Goal: Transaction & Acquisition: Download file/media

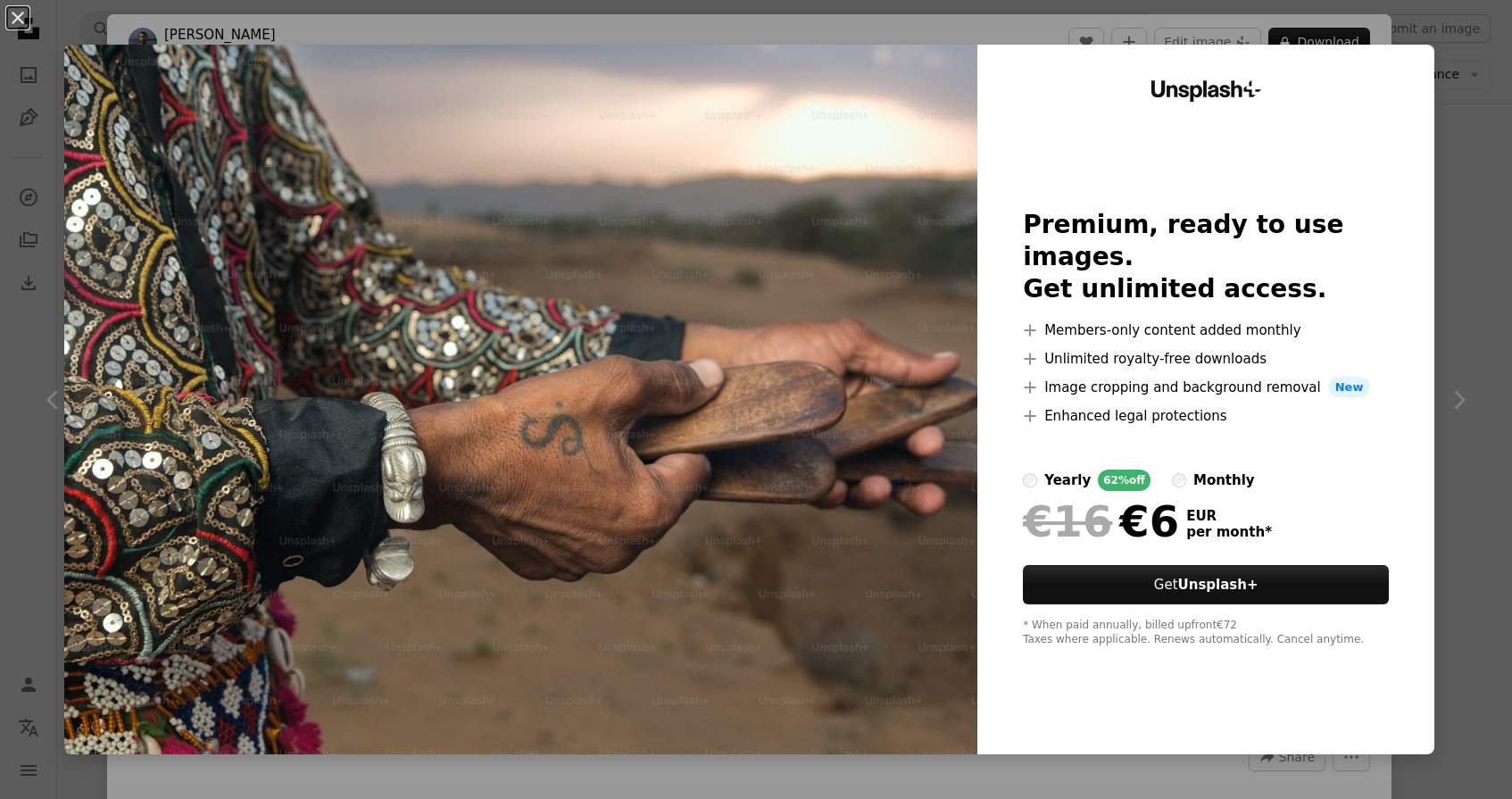
scroll to position [18717, 0]
click at [15, 13] on button "An X shape" at bounding box center [18, 18] width 22 height 22
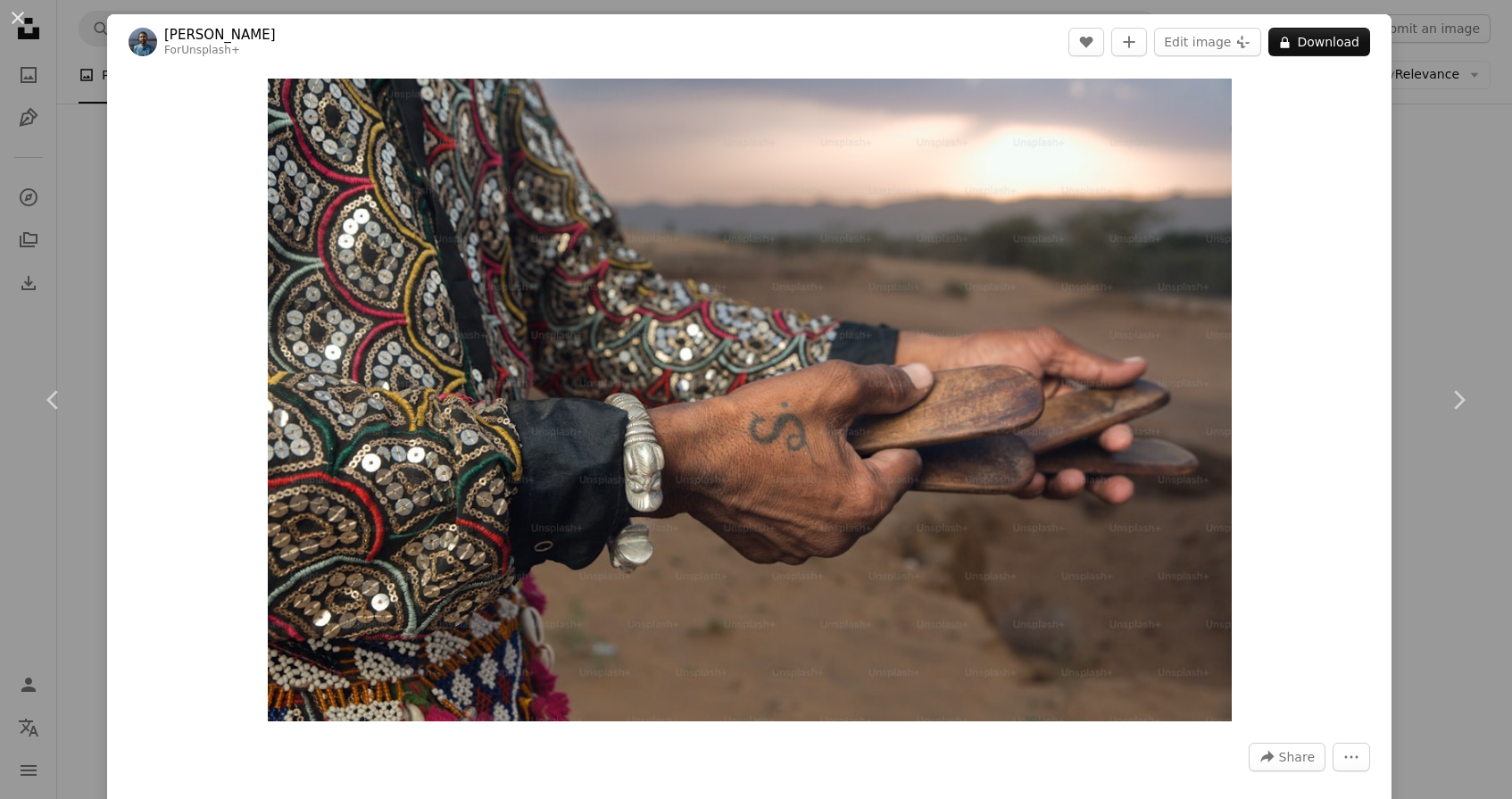
click at [72, 199] on div "An X shape Chevron left Chevron right [PERSON_NAME] For Unsplash+ A heart A plu…" at bounding box center [756, 400] width 1512 height 799
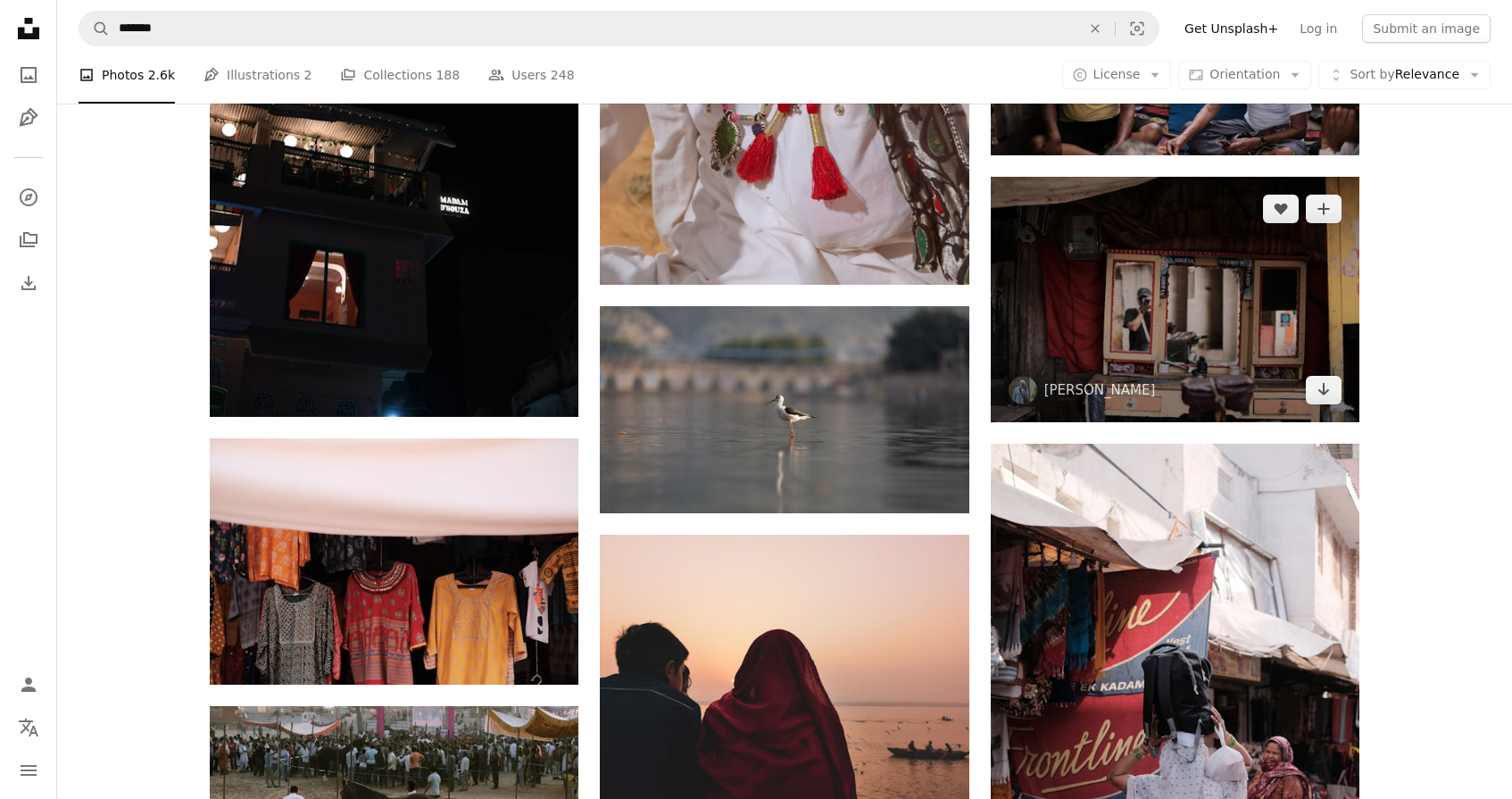
scroll to position [19533, 0]
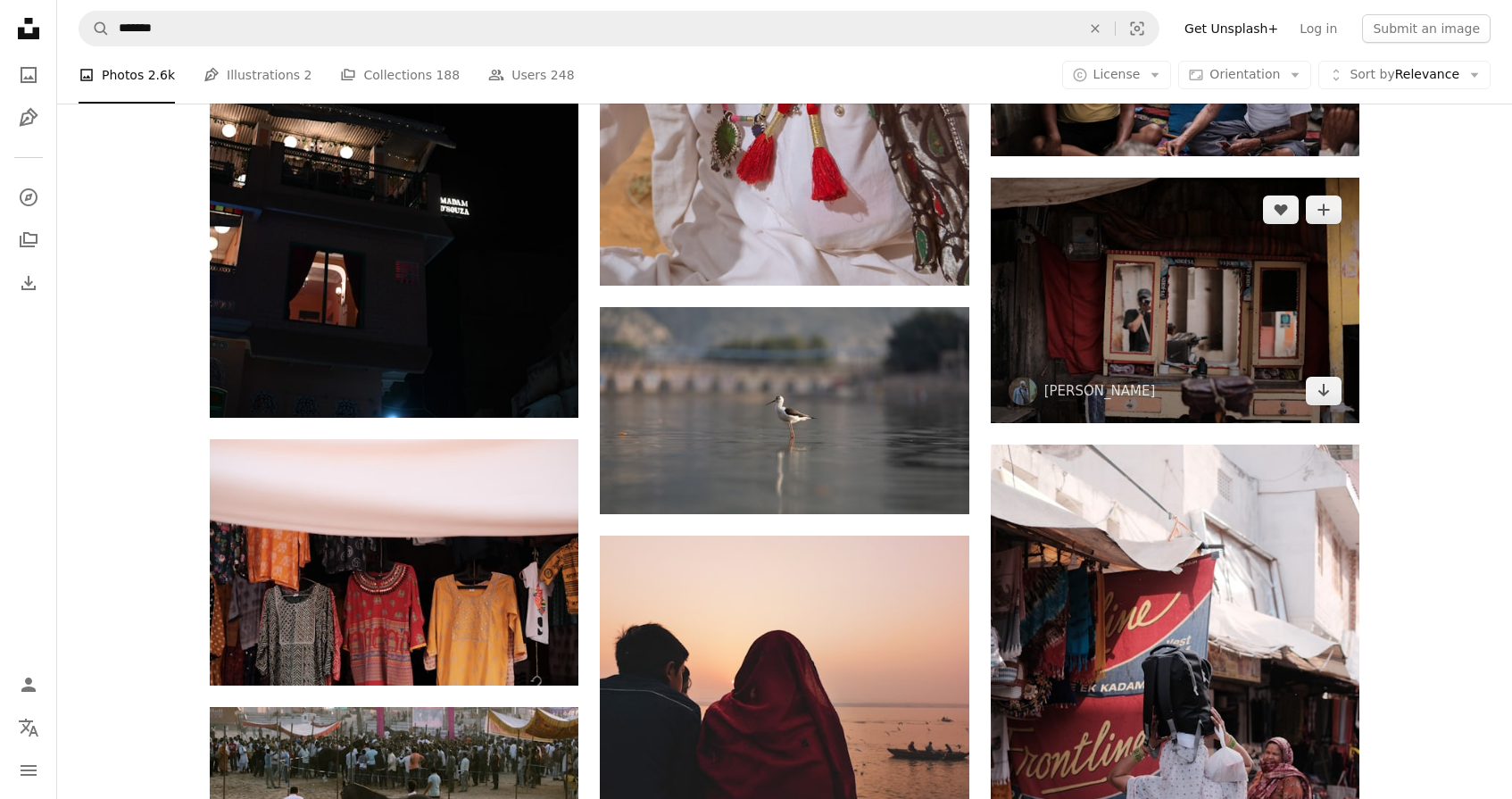
click at [1168, 304] on img at bounding box center [1175, 301] width 369 height 245
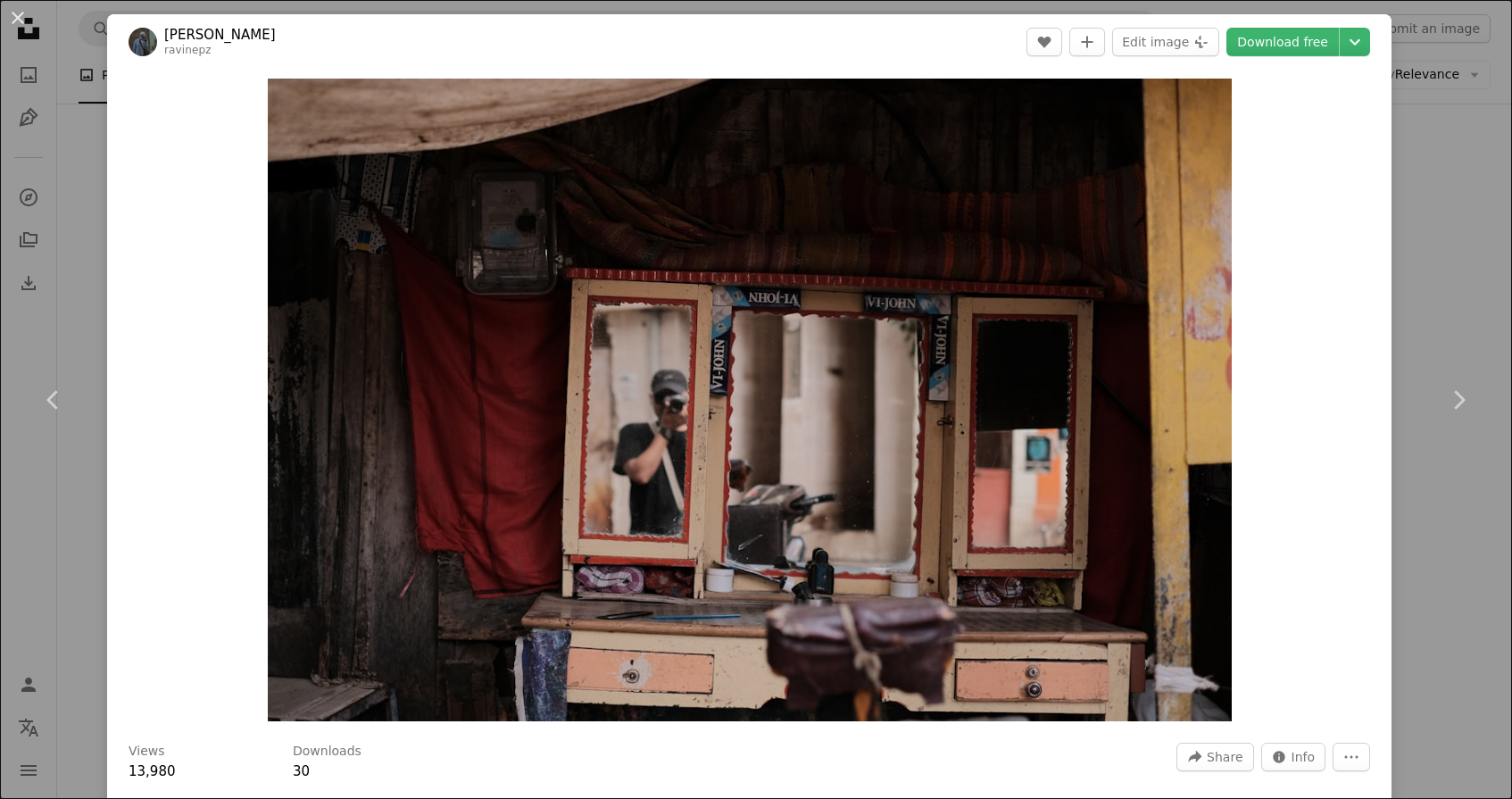
click at [99, 134] on div "An X shape Chevron left Chevron right [PERSON_NAME] ravinepz A heart A plus sig…" at bounding box center [756, 400] width 1512 height 799
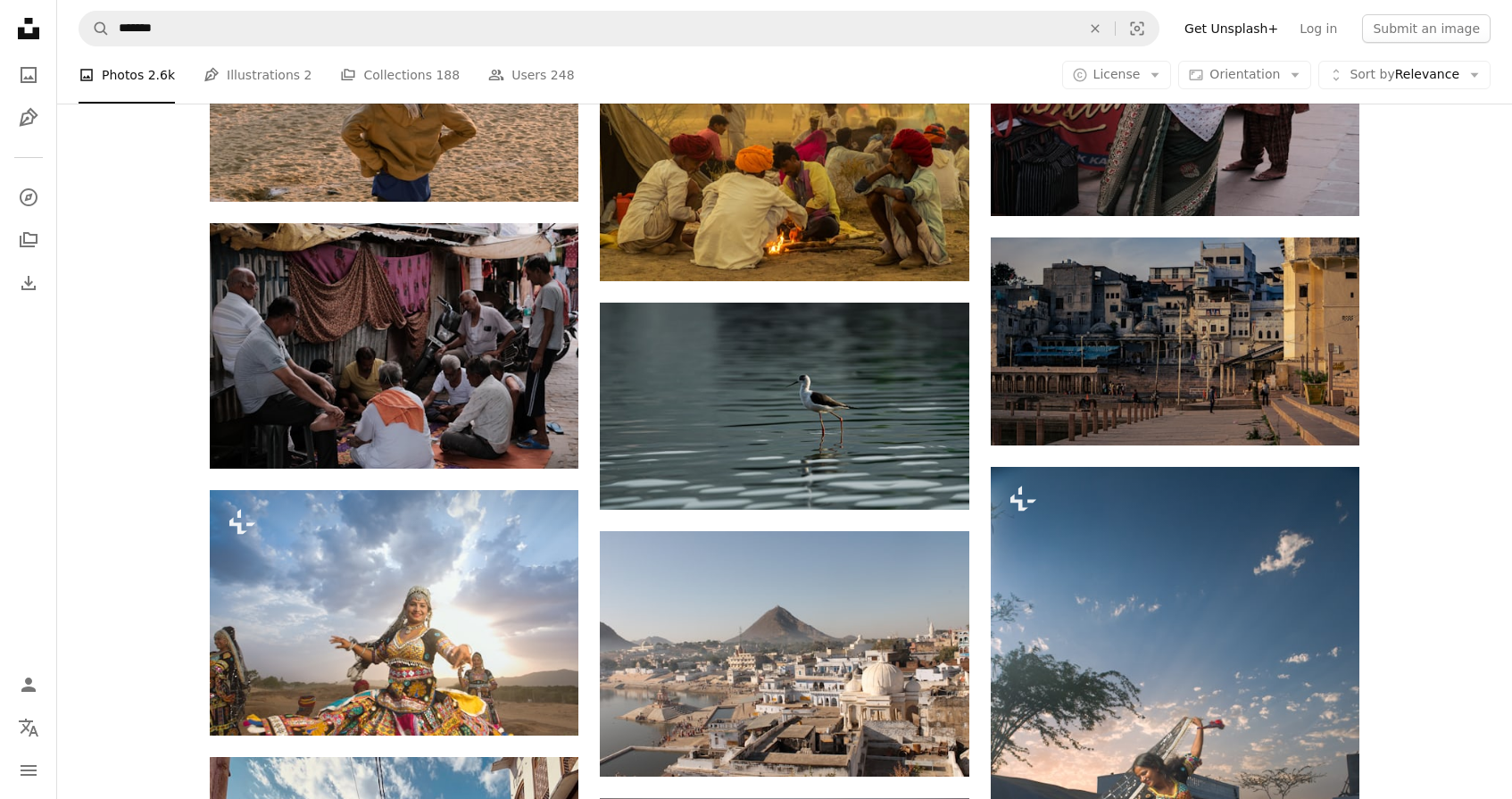
scroll to position [20343, 0]
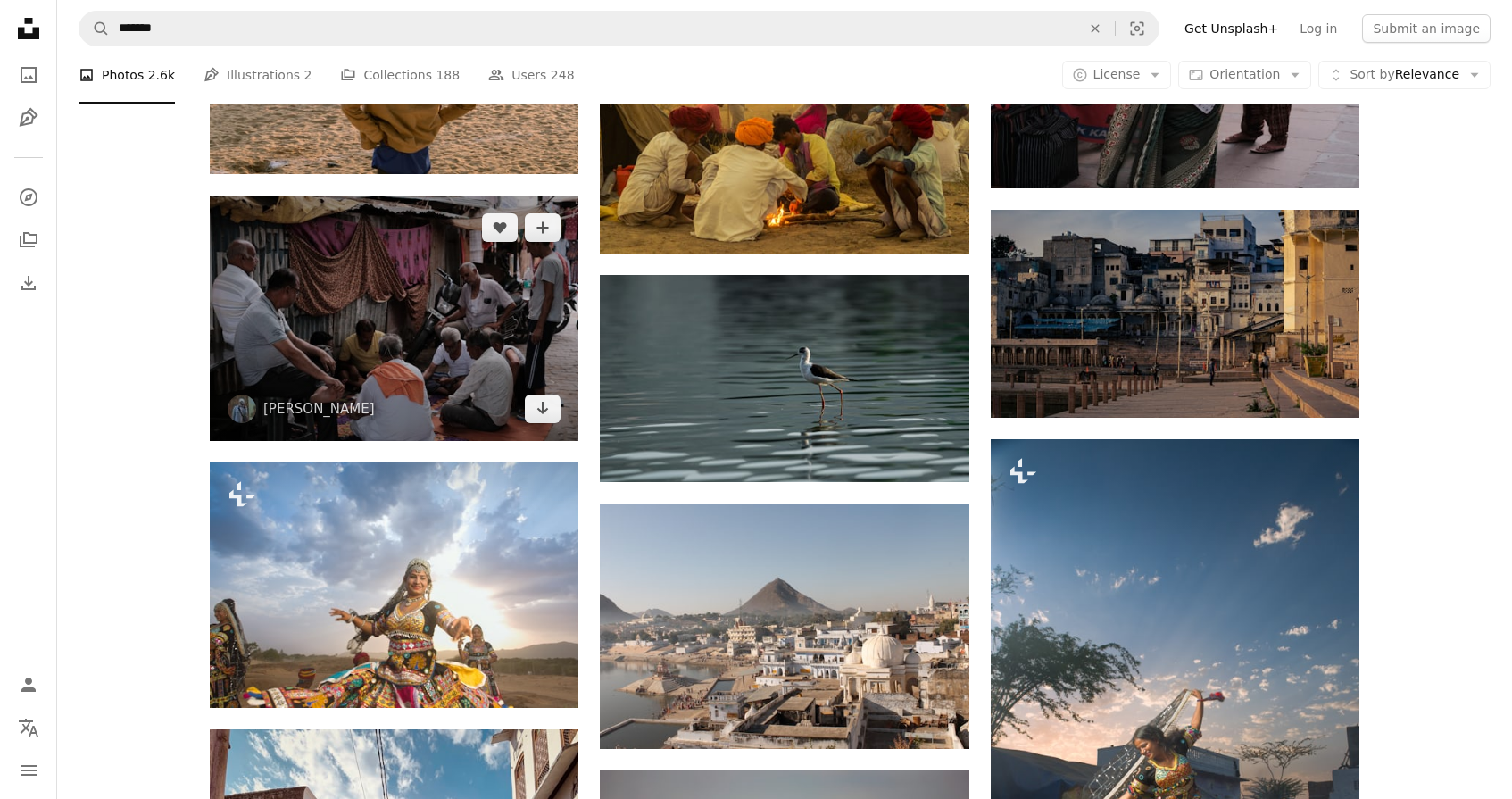
click at [504, 286] on img at bounding box center [394, 318] width 369 height 245
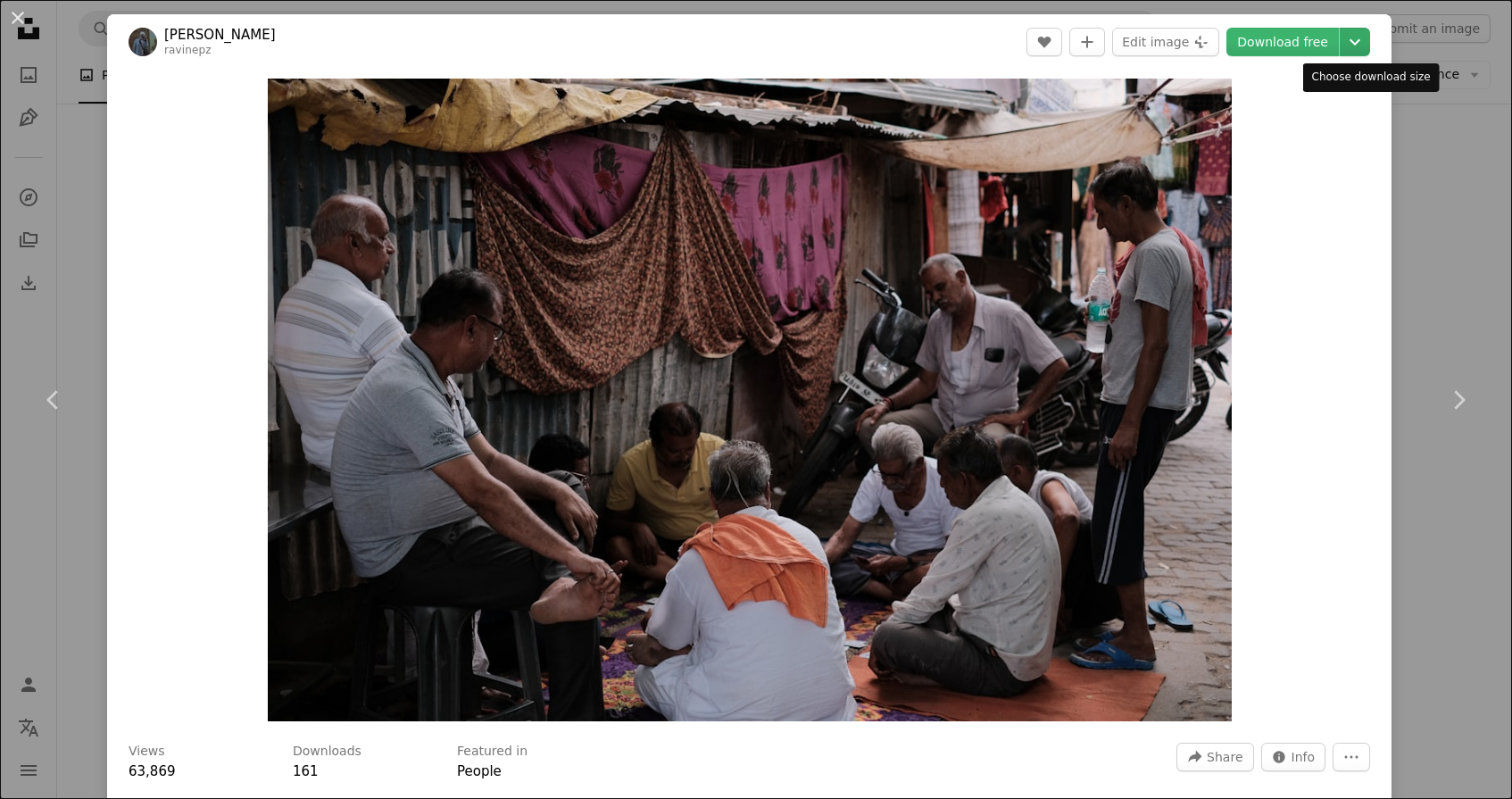
click at [1368, 37] on icon "Chevron down" at bounding box center [1355, 43] width 29 height 22
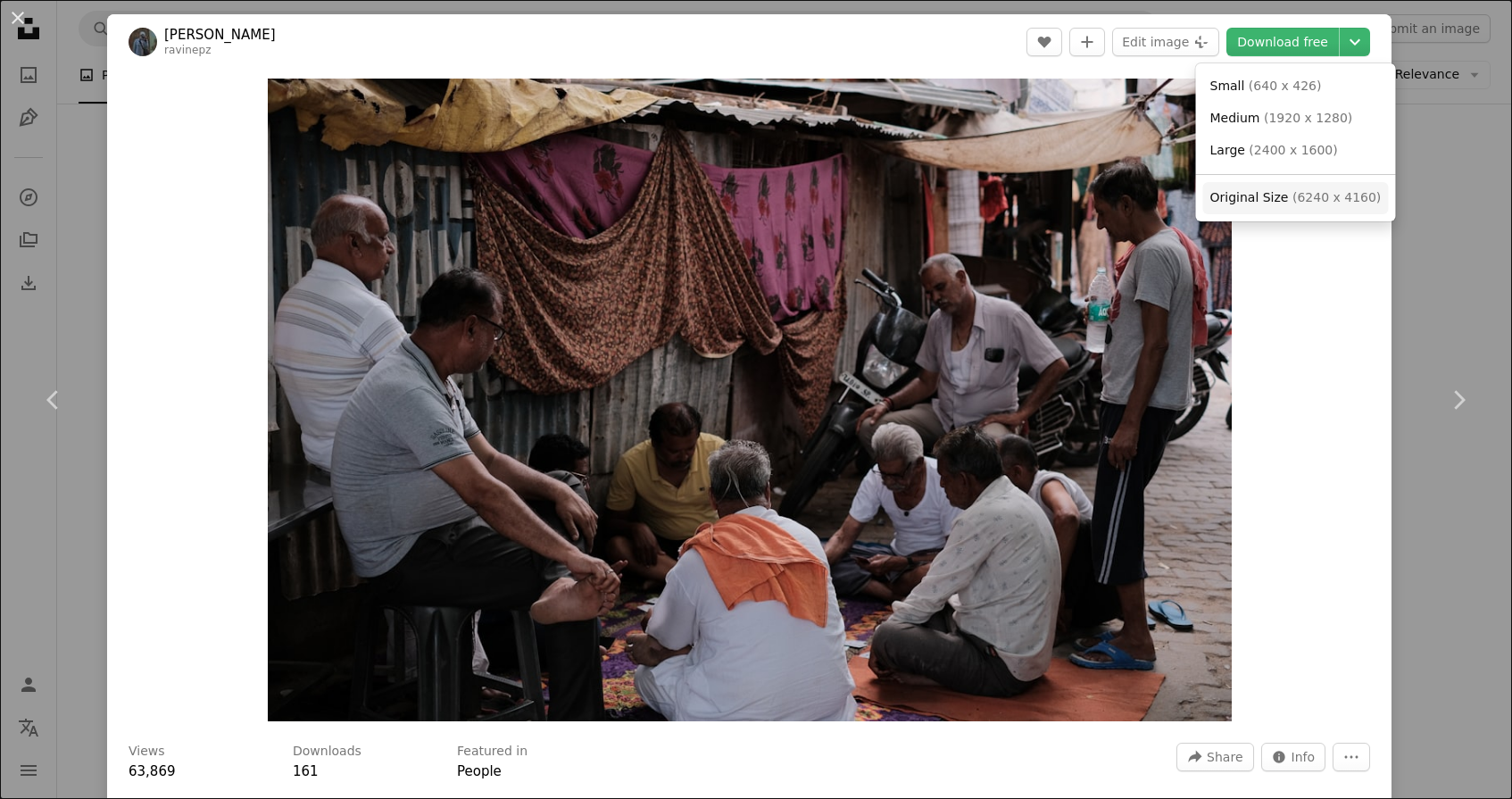
click at [1260, 190] on span "Original Size" at bounding box center [1249, 197] width 78 height 14
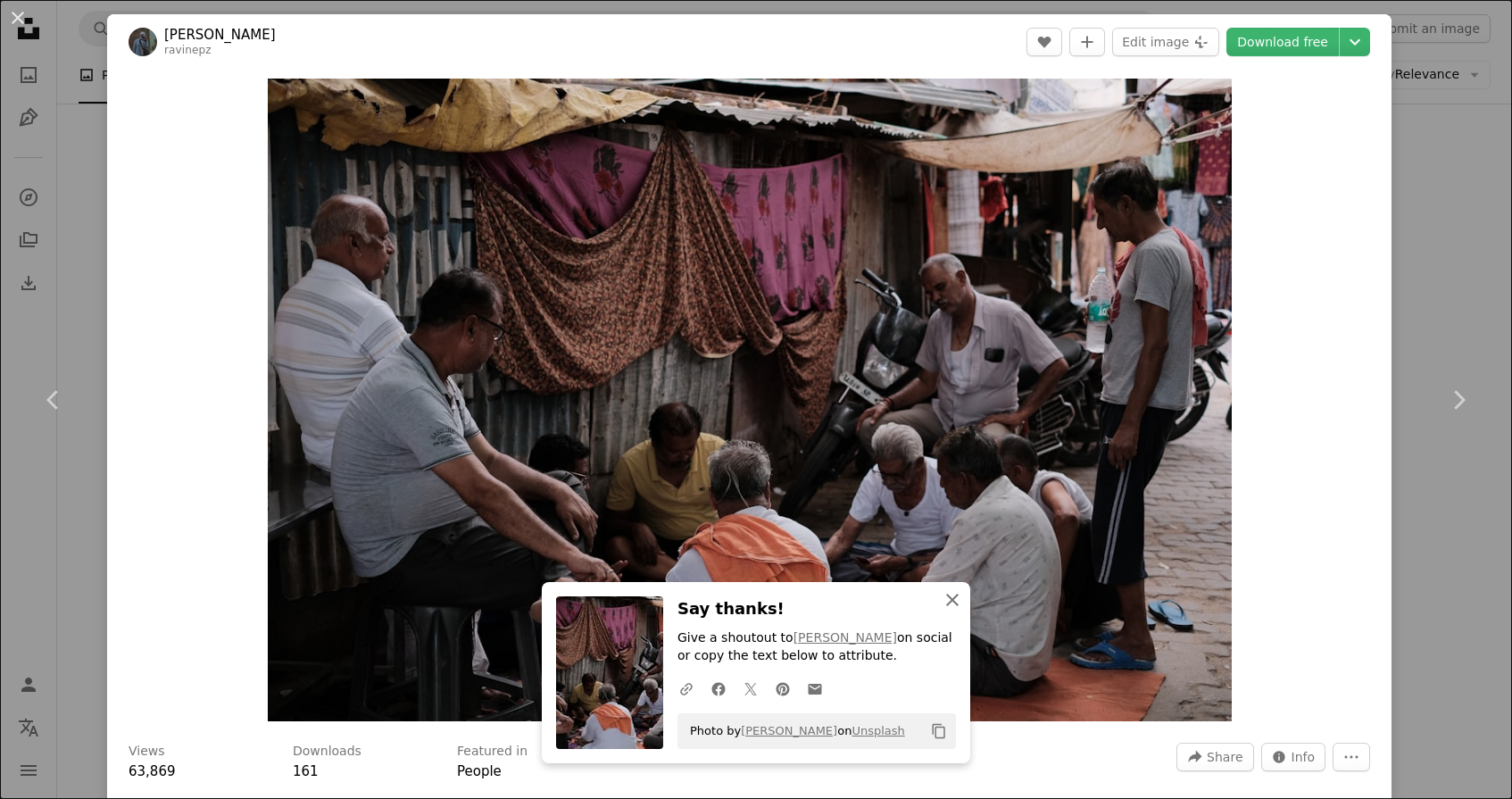
click at [952, 601] on icon "button" at bounding box center [952, 599] width 13 height 13
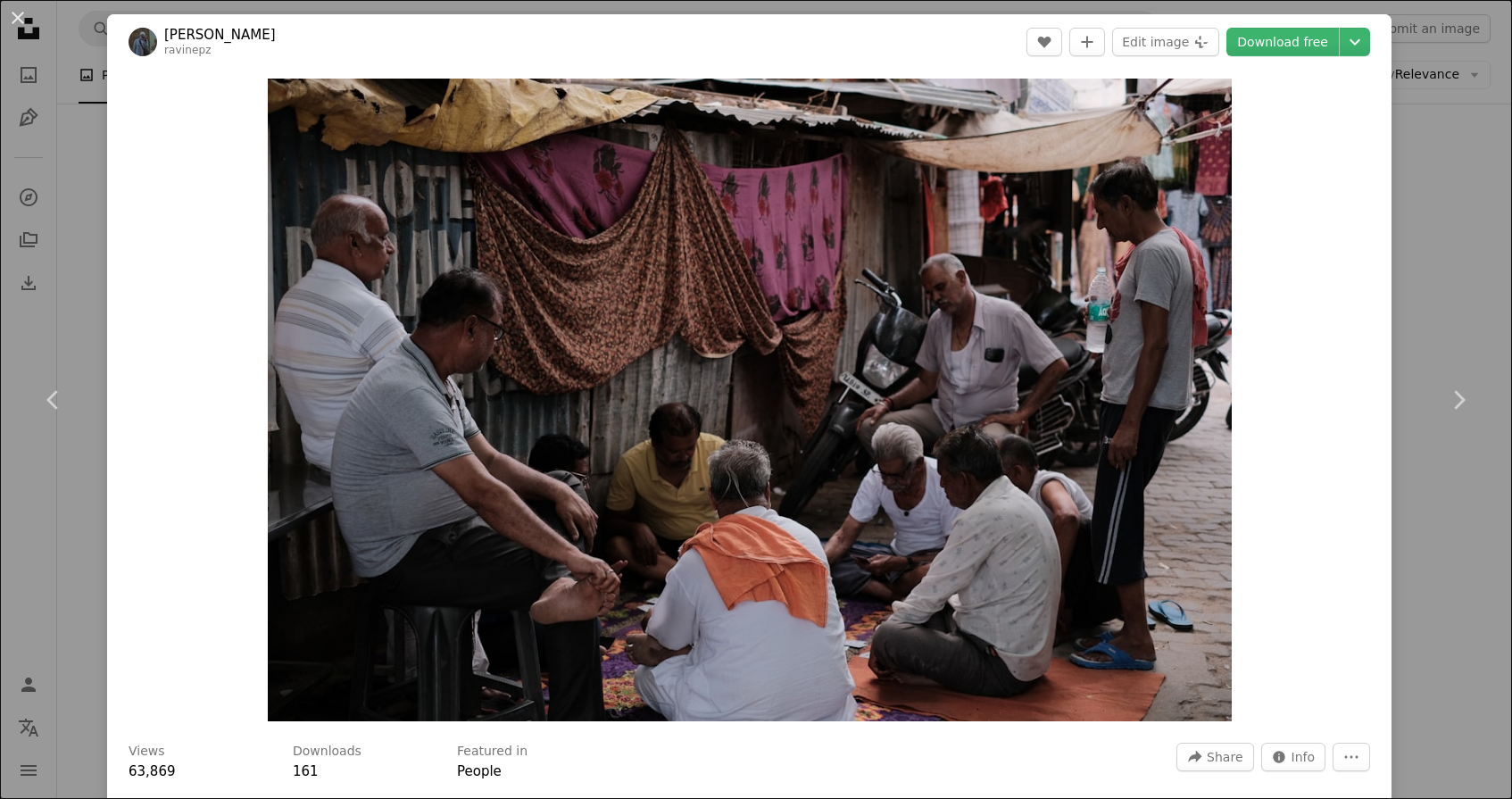
click at [87, 291] on div "An X shape Chevron left Chevron right [PERSON_NAME] ravinepz A heart A plus sig…" at bounding box center [756, 400] width 1512 height 799
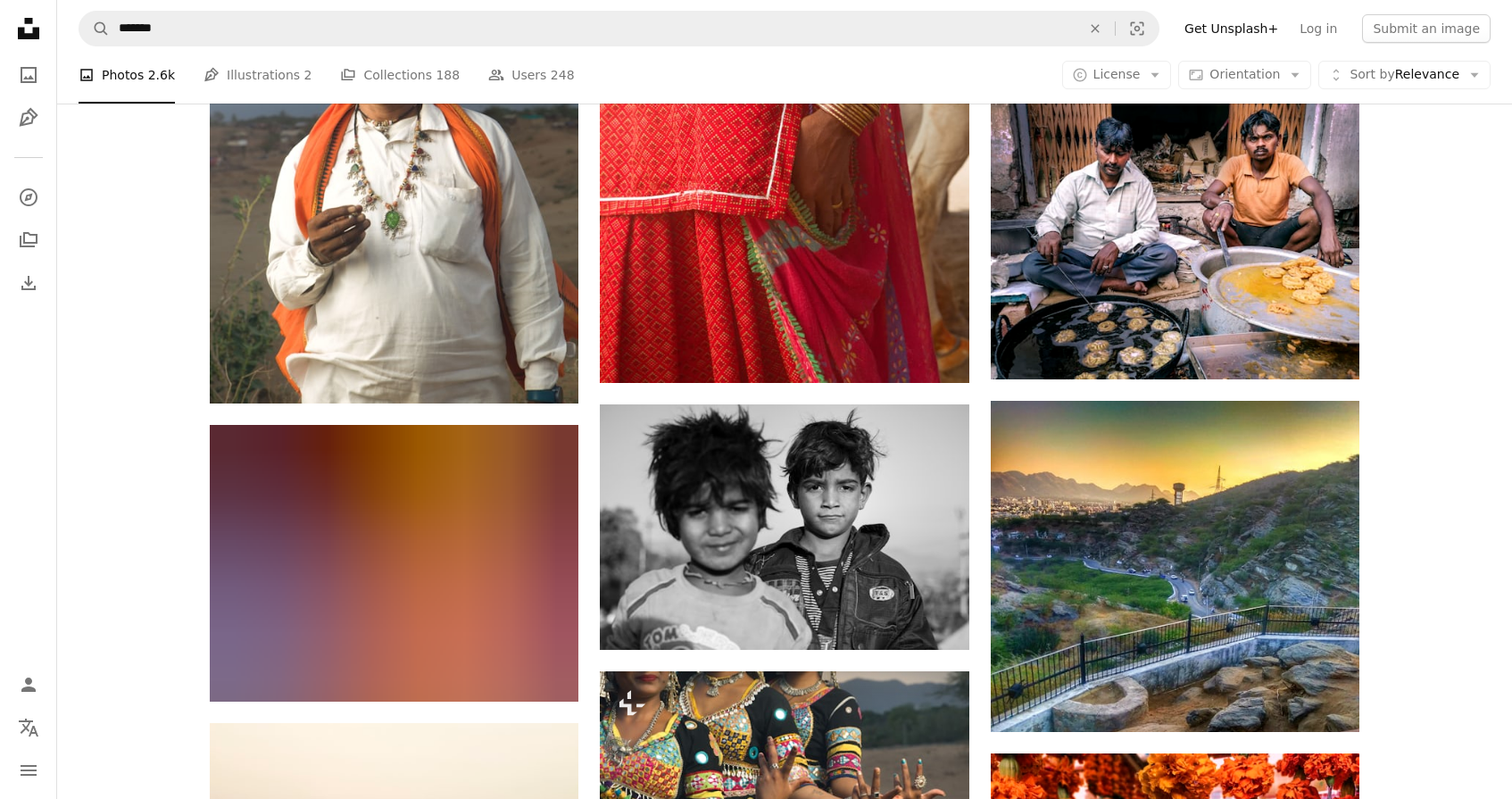
scroll to position [25089, 0]
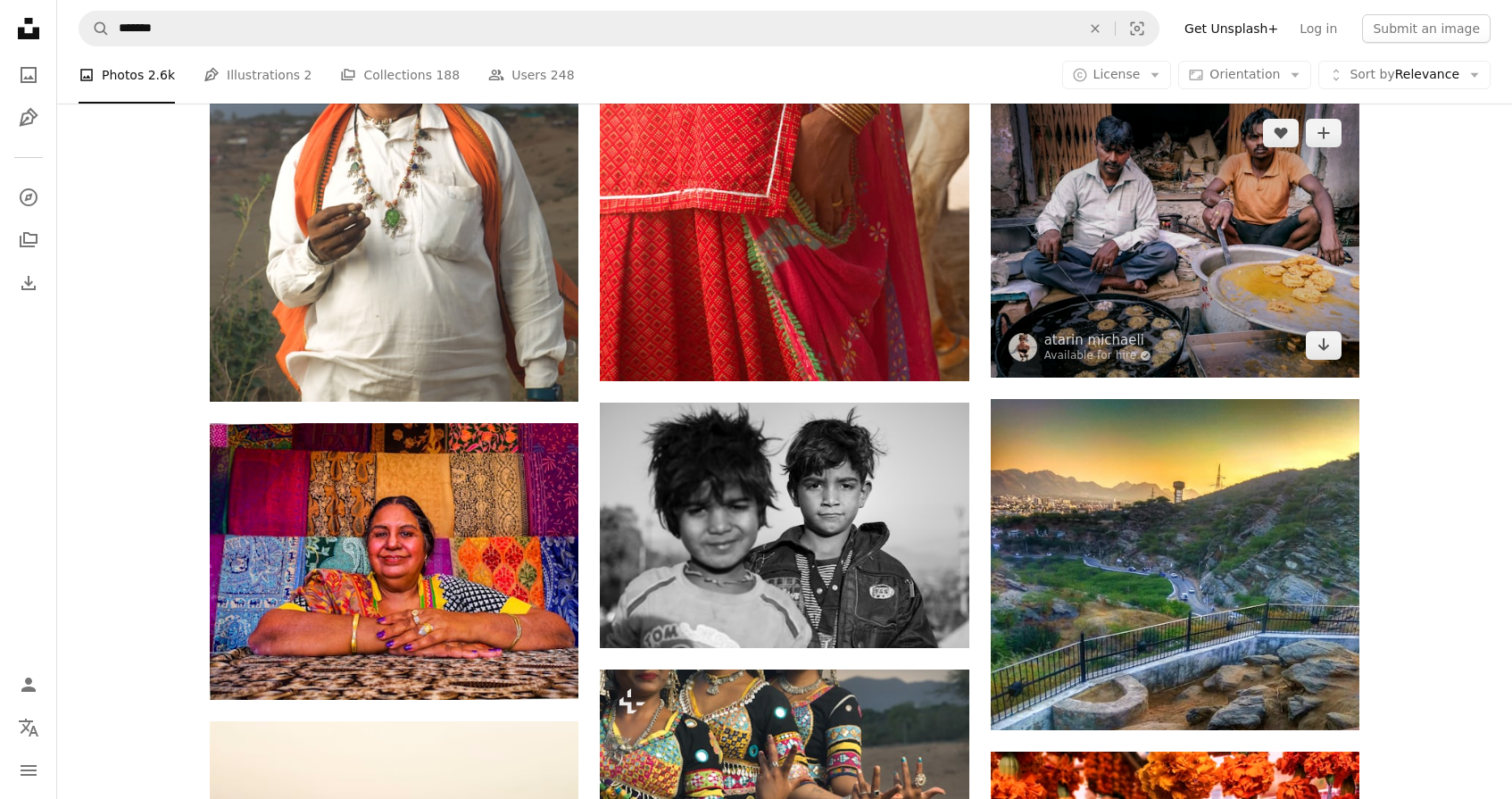
click at [1201, 195] on img at bounding box center [1175, 239] width 369 height 277
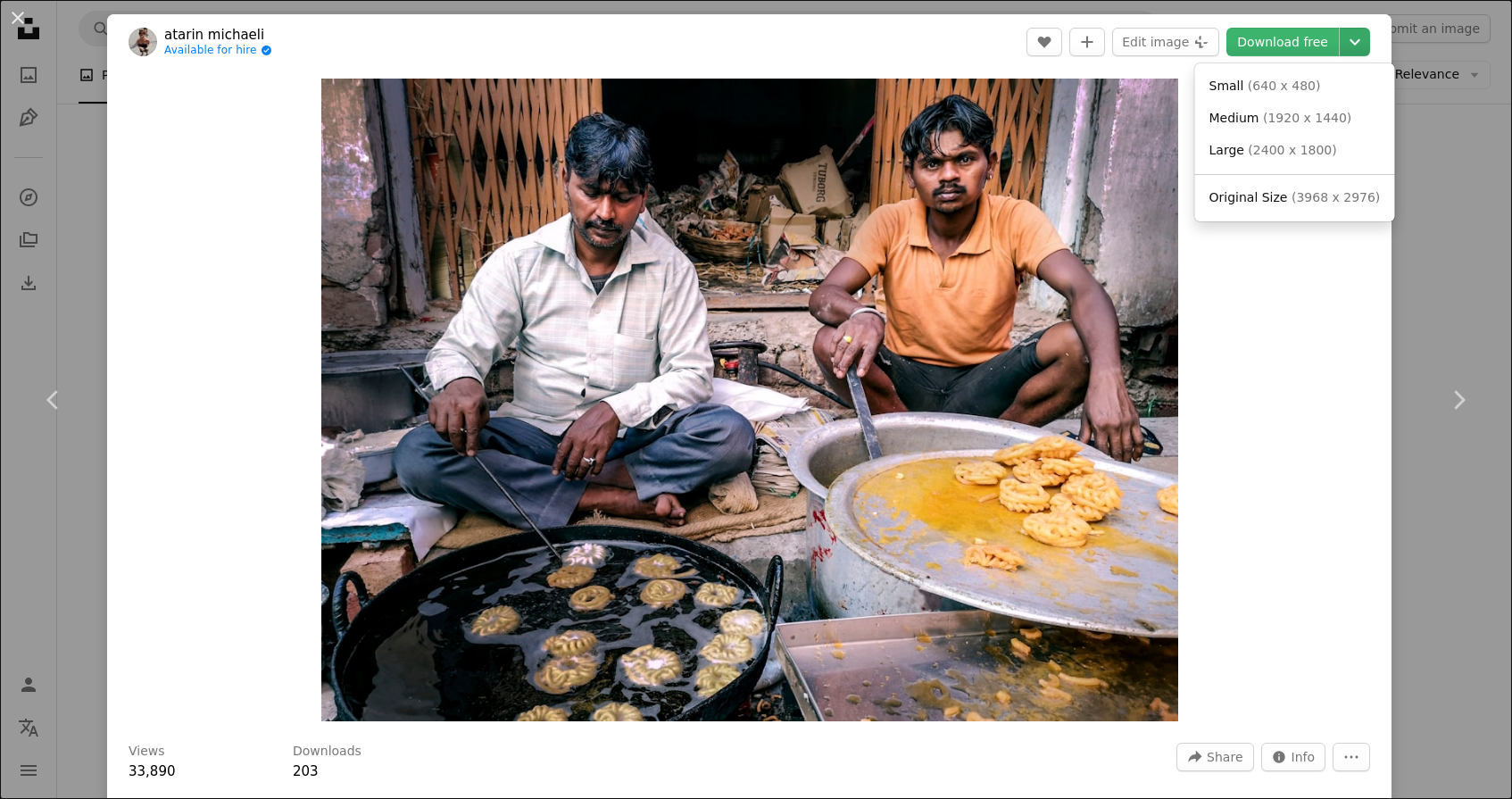
click at [1366, 38] on icon "Chevron down" at bounding box center [1355, 43] width 29 height 22
click at [1267, 195] on span "Original Size" at bounding box center [1248, 197] width 78 height 14
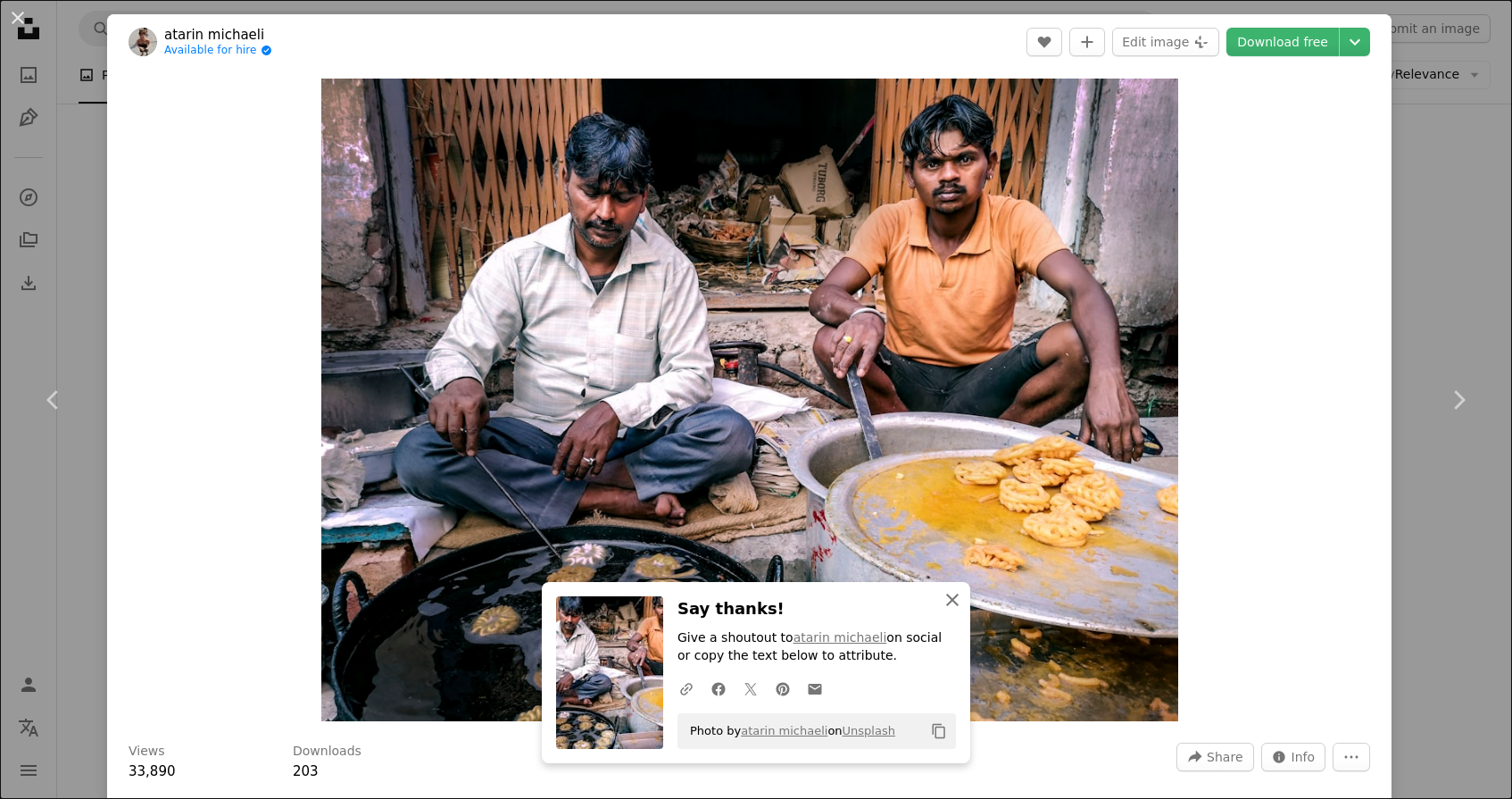
click at [952, 600] on icon "An X shape" at bounding box center [952, 600] width 22 height 22
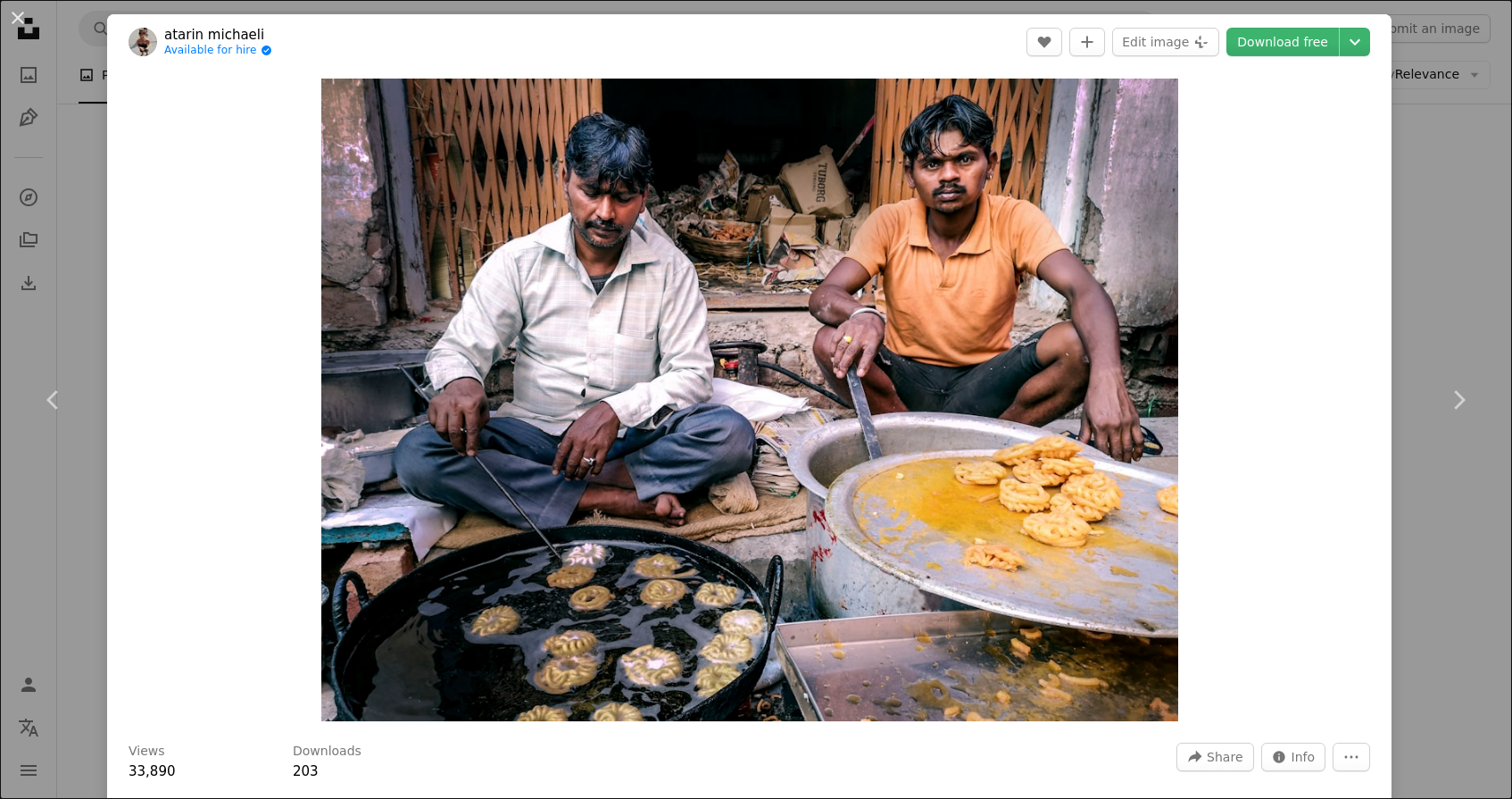
click at [87, 217] on div "An X shape Chevron left Chevron right atarin michaeli Available for hire A chec…" at bounding box center [756, 400] width 1512 height 799
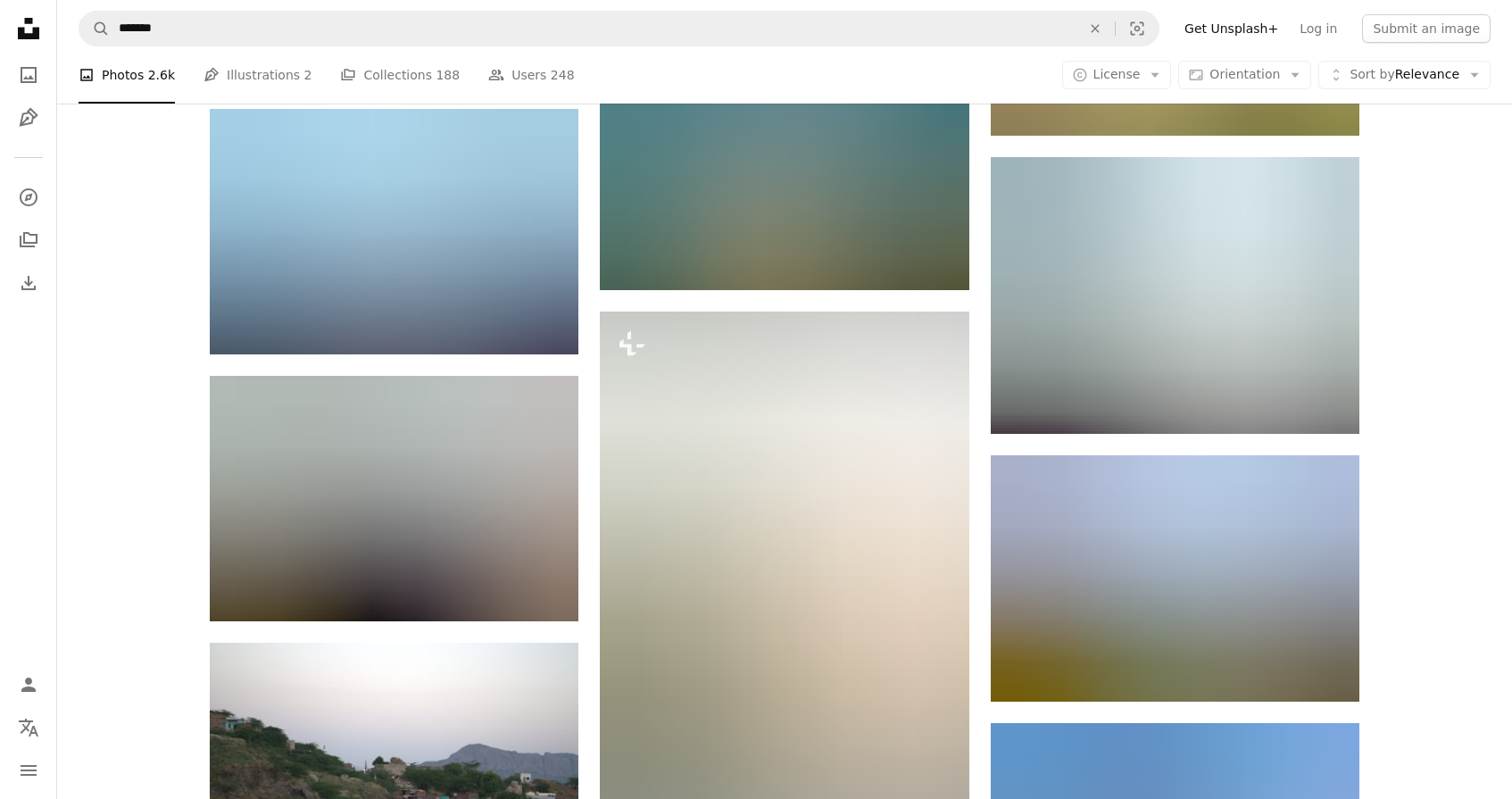
scroll to position [30419, 0]
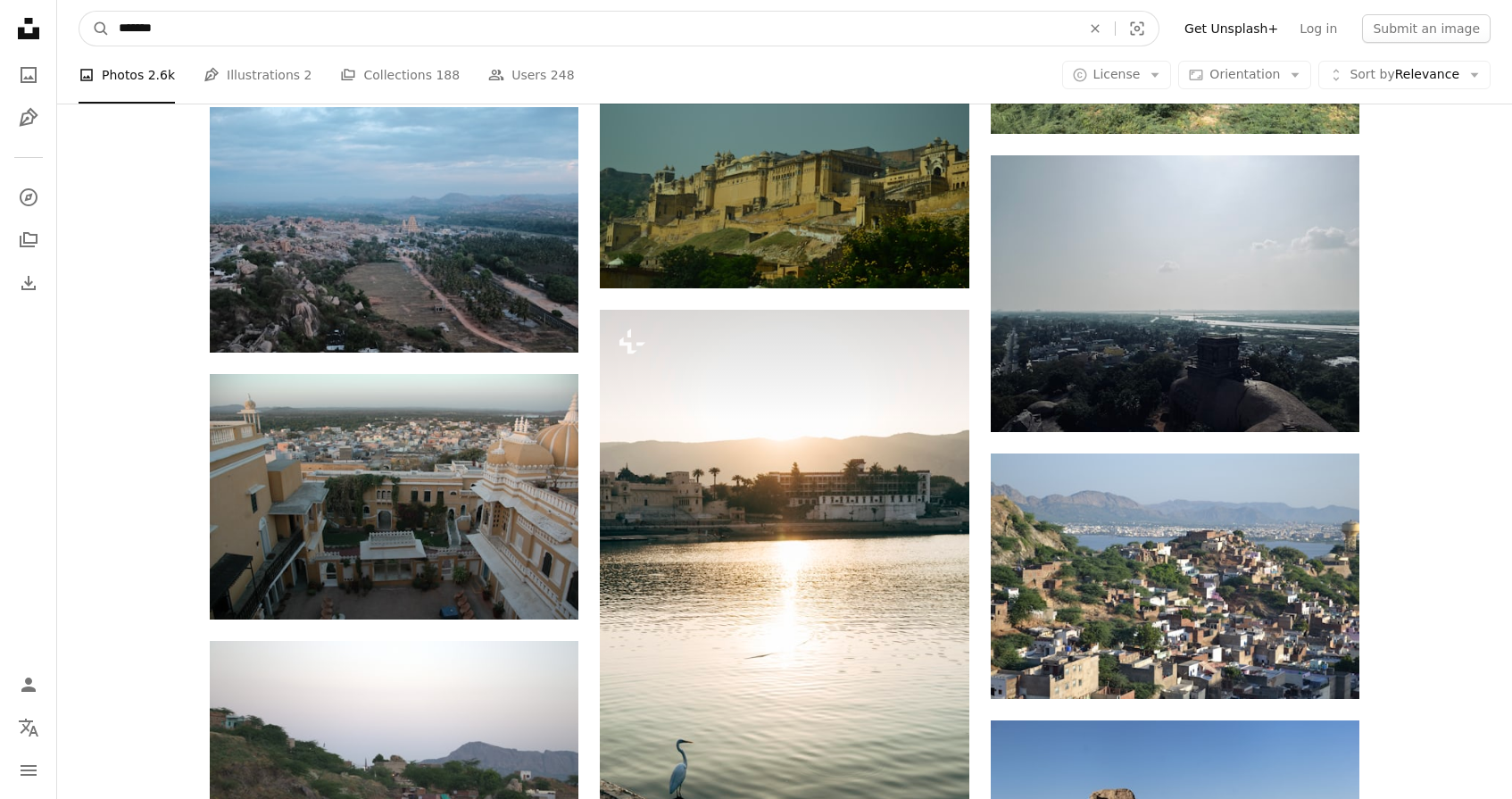
drag, startPoint x: 120, startPoint y: 25, endPoint x: 187, endPoint y: 28, distance: 67.1
type input "******"
click at [95, 29] on button "A magnifying glass" at bounding box center [94, 29] width 31 height 34
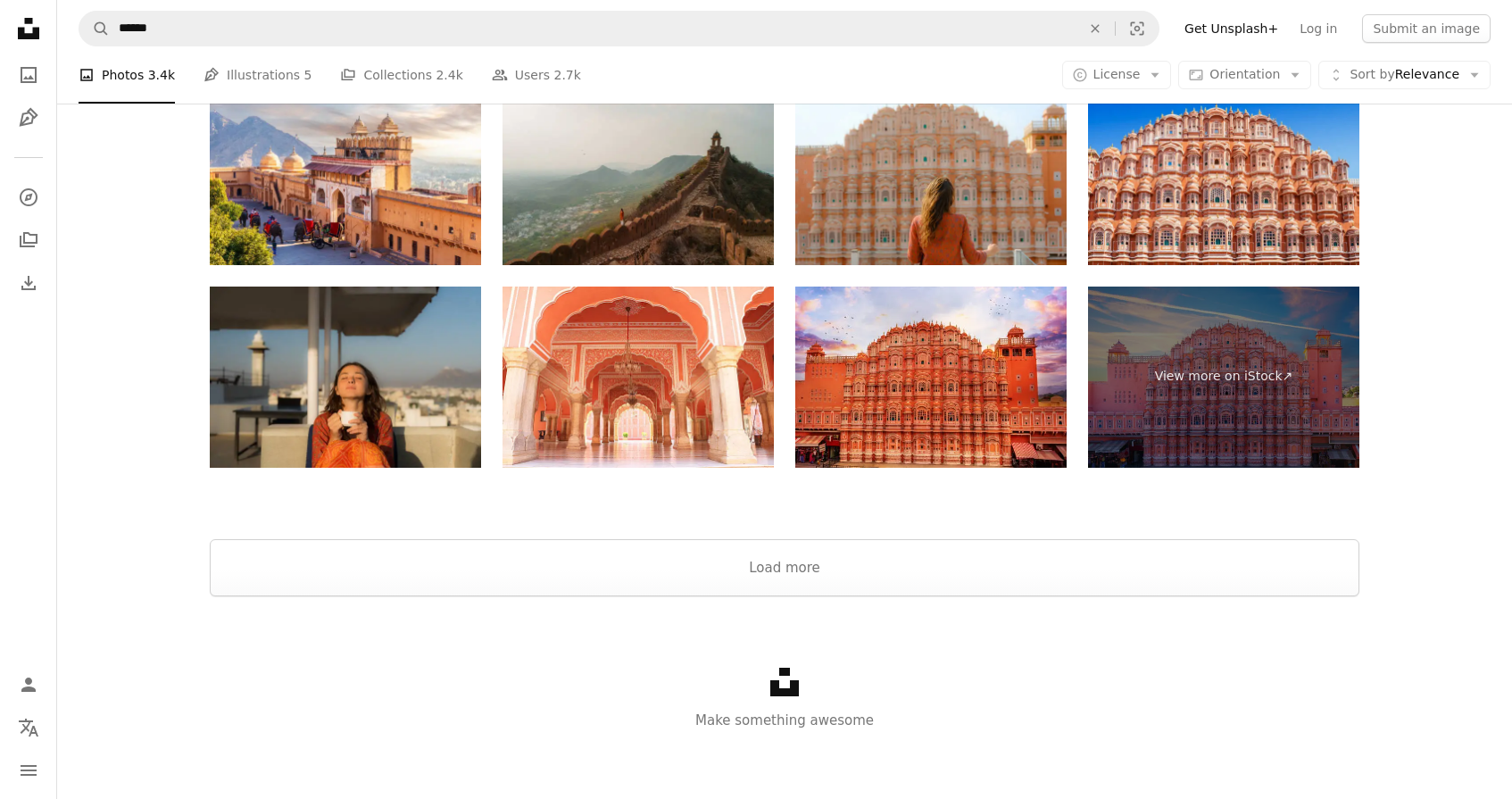
scroll to position [3795, 0]
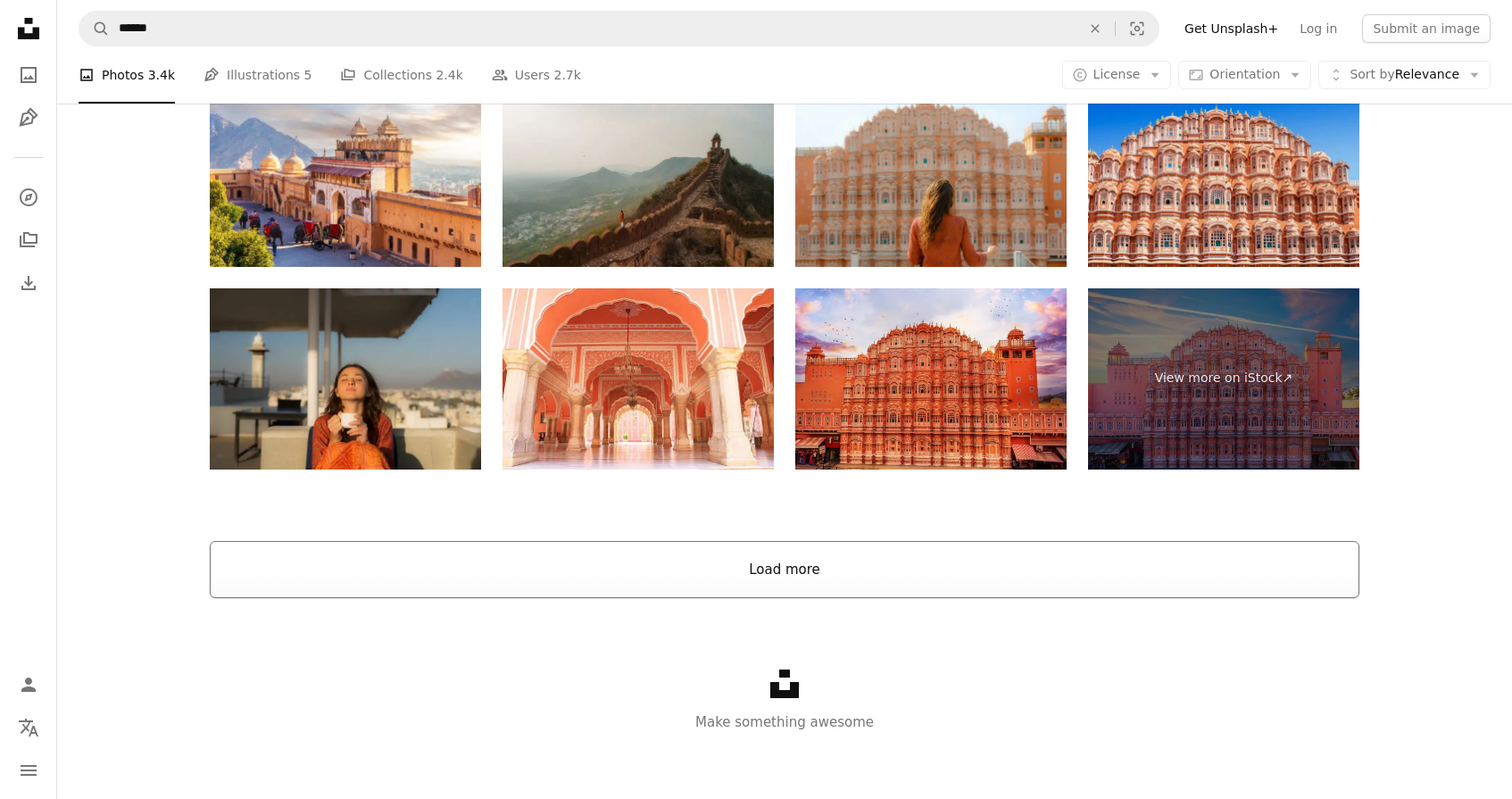
click at [798, 566] on button "Load more" at bounding box center [784, 570] width 1150 height 57
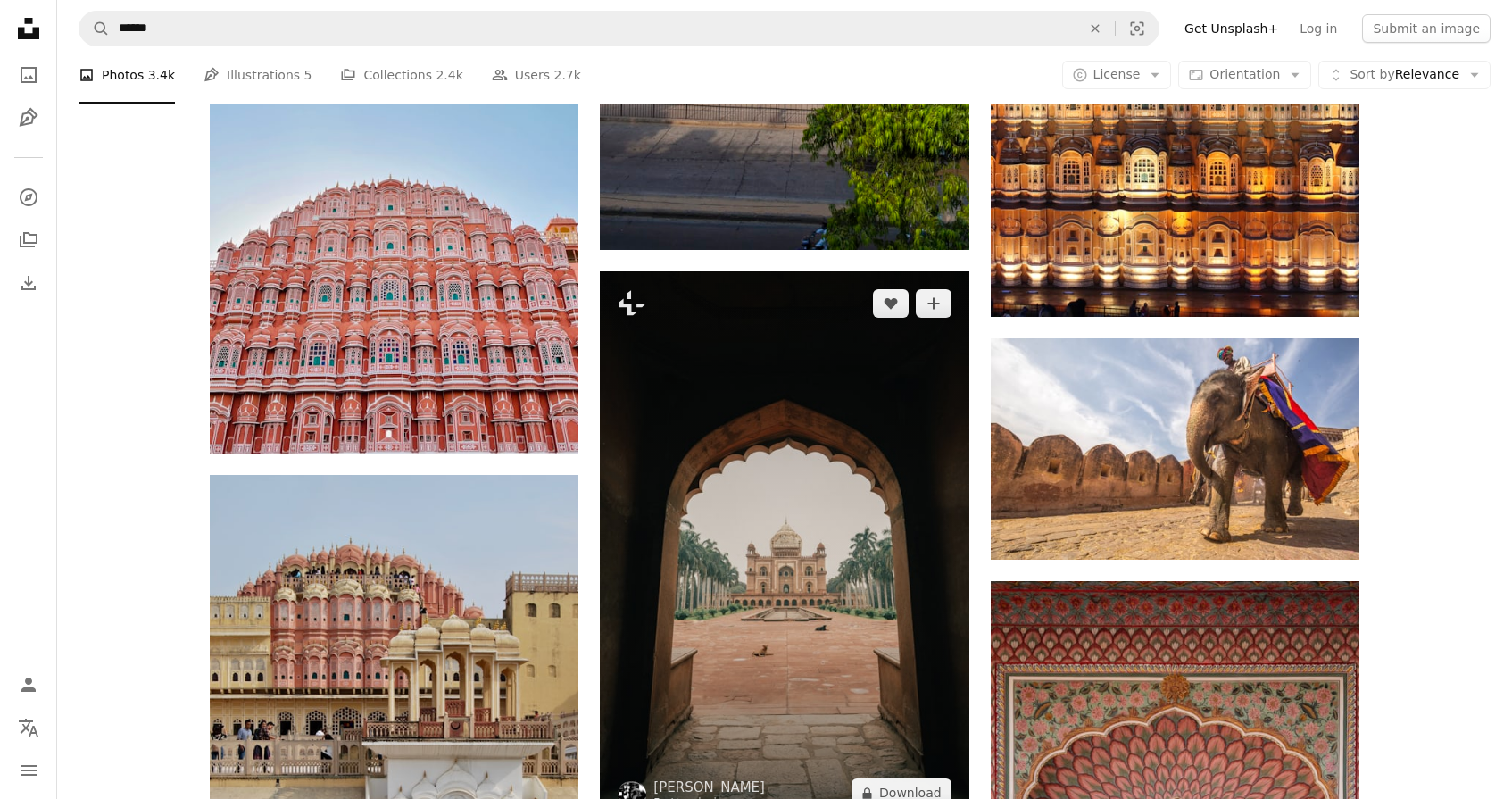
scroll to position [5559, 0]
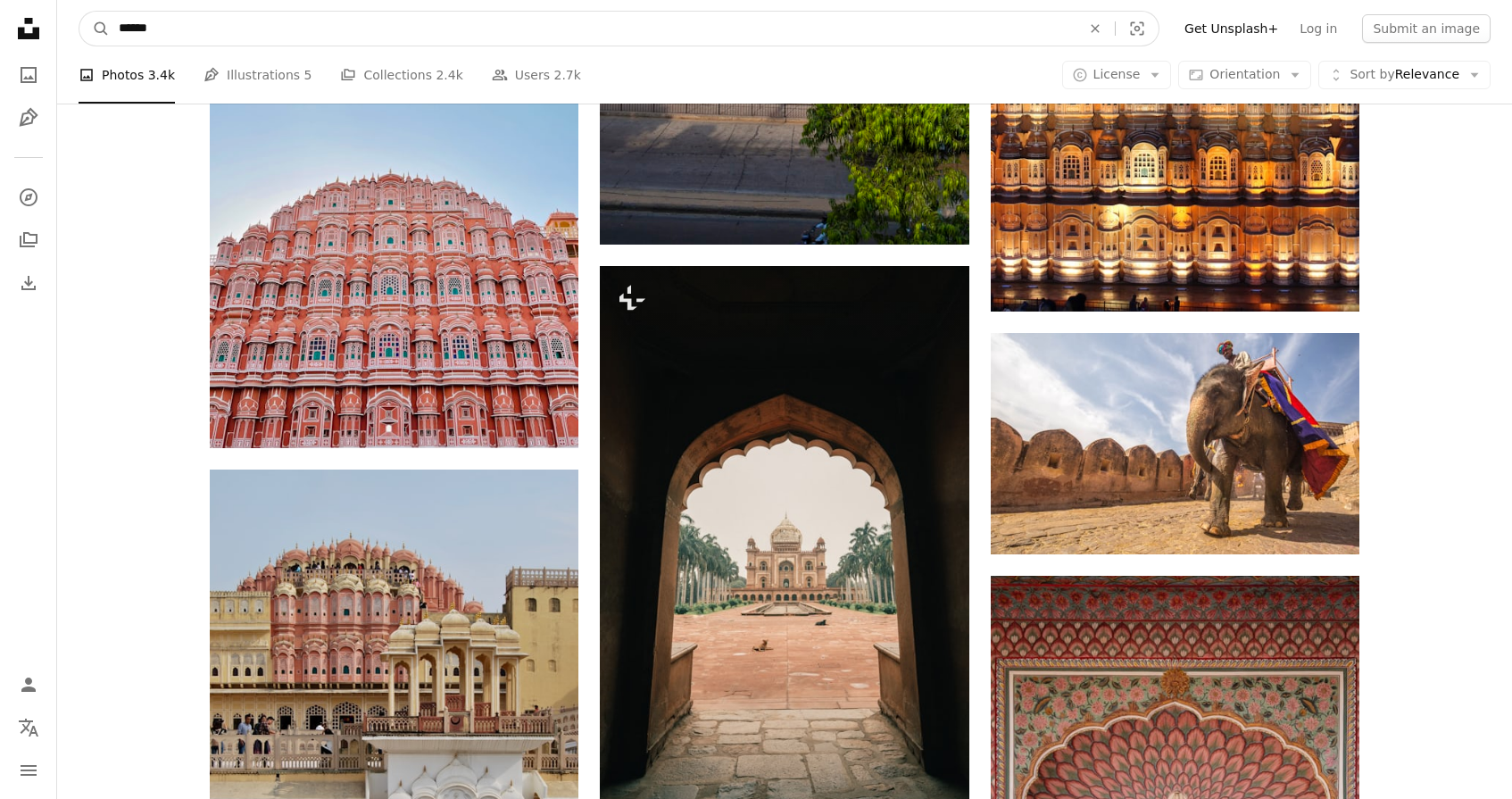
click at [124, 28] on input "******" at bounding box center [592, 29] width 966 height 34
drag, startPoint x: 124, startPoint y: 28, endPoint x: 204, endPoint y: 28, distance: 80.0
click at [204, 28] on input "******" at bounding box center [592, 29] width 966 height 34
type input "**********"
click at [95, 29] on button "A magnifying glass" at bounding box center [94, 29] width 31 height 34
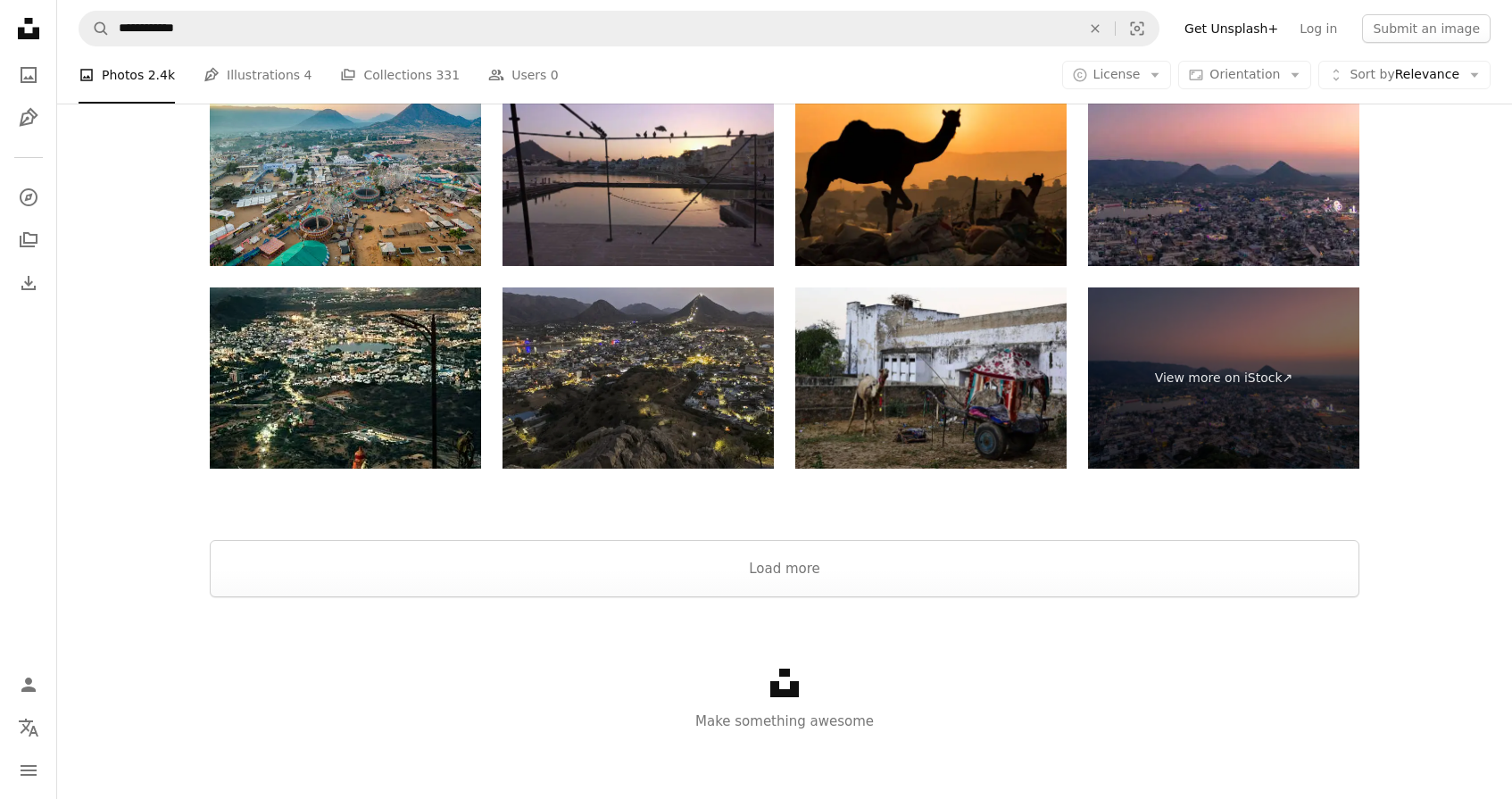
scroll to position [3020, 0]
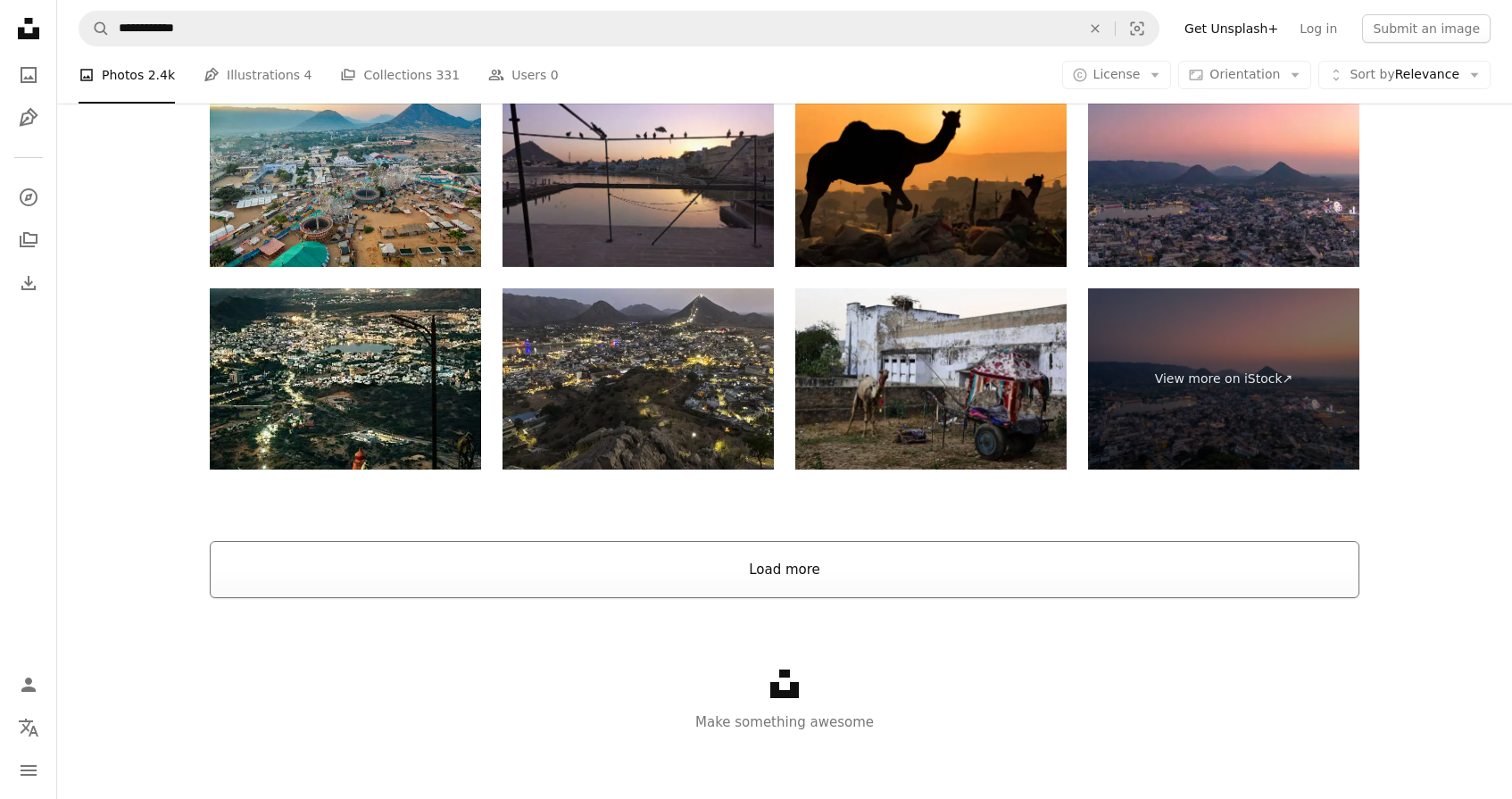
click at [775, 560] on button "Load more" at bounding box center [784, 570] width 1150 height 57
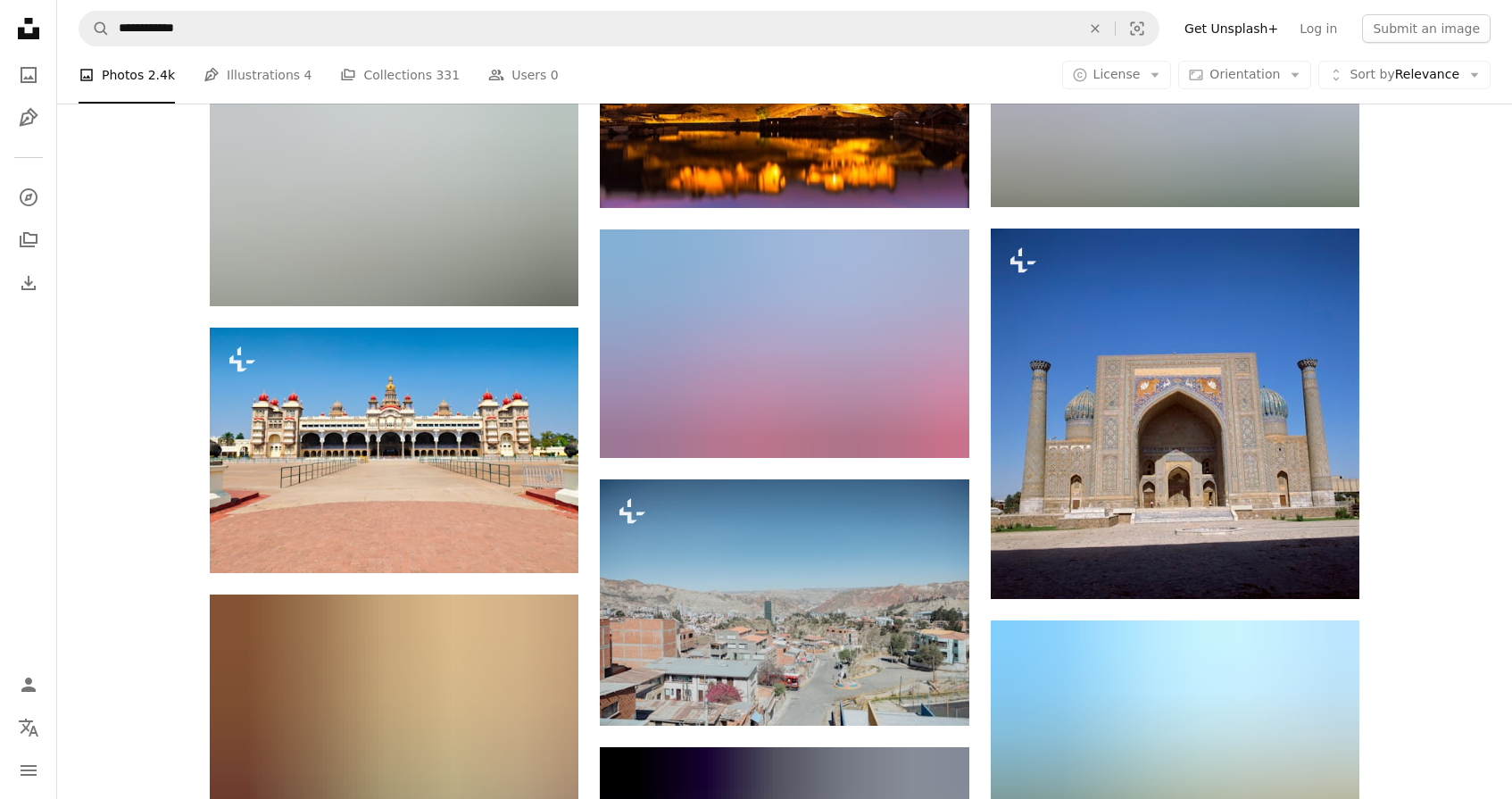
scroll to position [15411, 0]
